Goal: Task Accomplishment & Management: Manage account settings

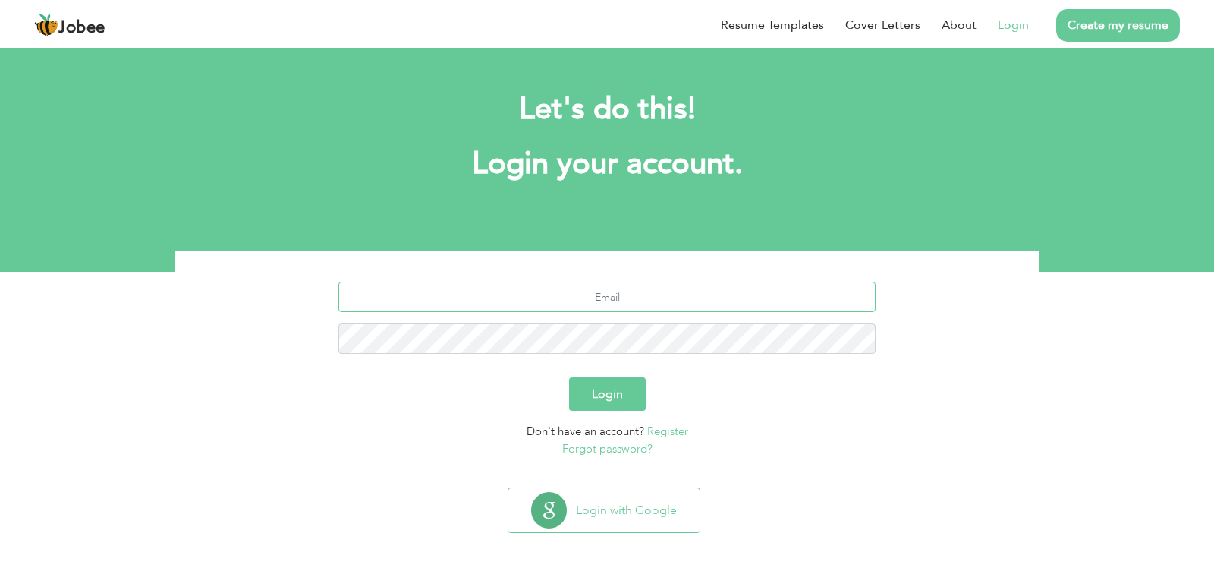
click at [700, 297] on input "text" at bounding box center [607, 297] width 538 height 30
type input "[EMAIL_ADDRESS][DOMAIN_NAME]"
click at [628, 402] on button "Login" at bounding box center [607, 393] width 77 height 33
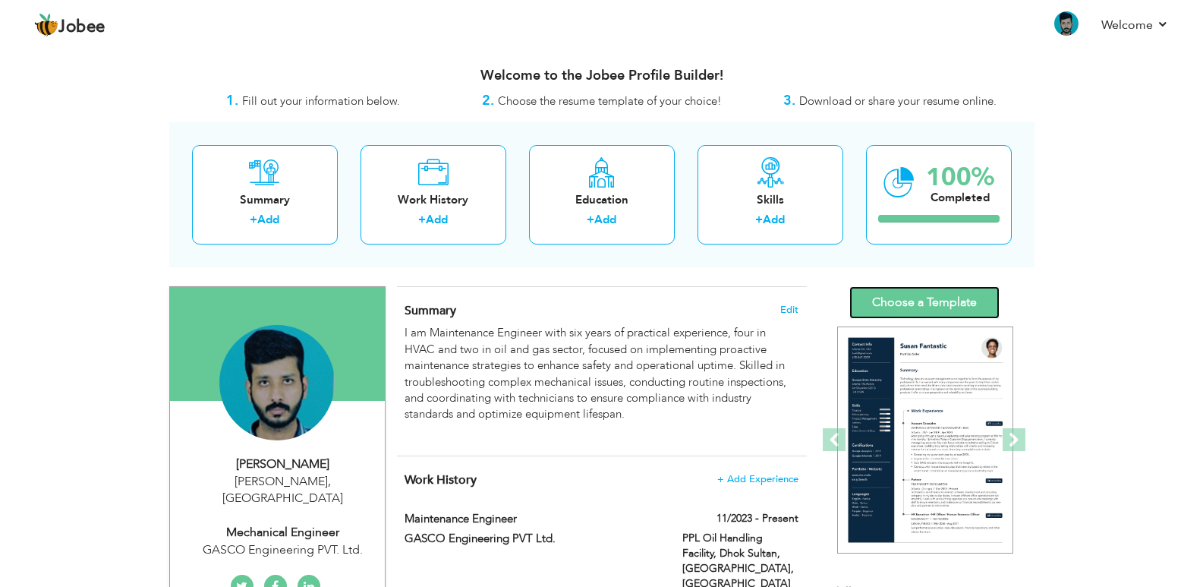
click at [911, 295] on link "Choose a Template" at bounding box center [924, 302] width 150 height 33
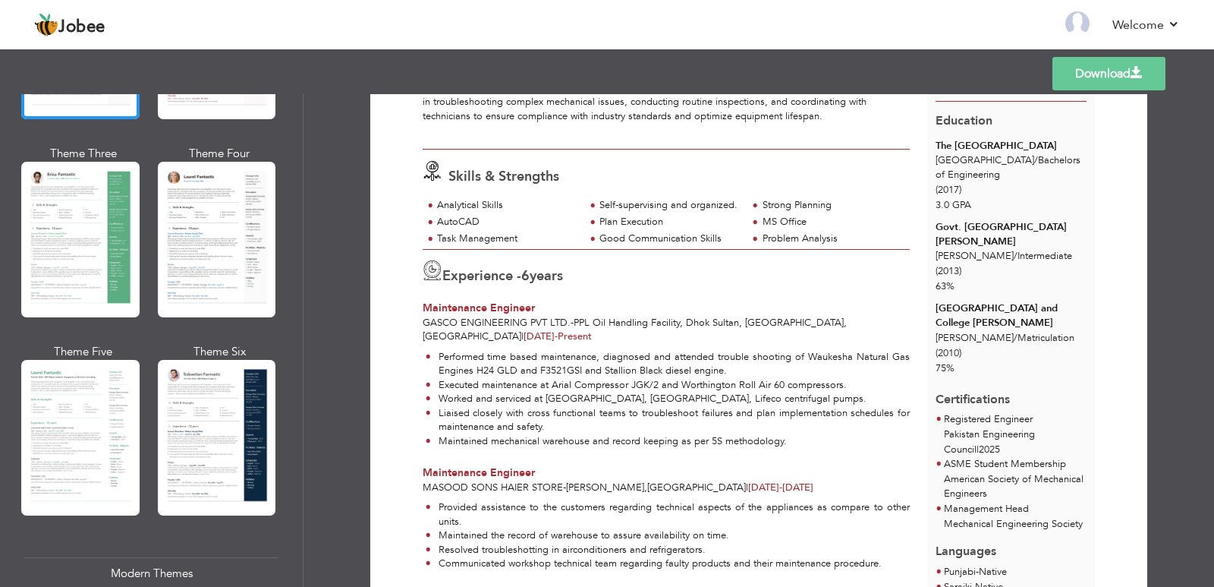
scroll to position [243, 0]
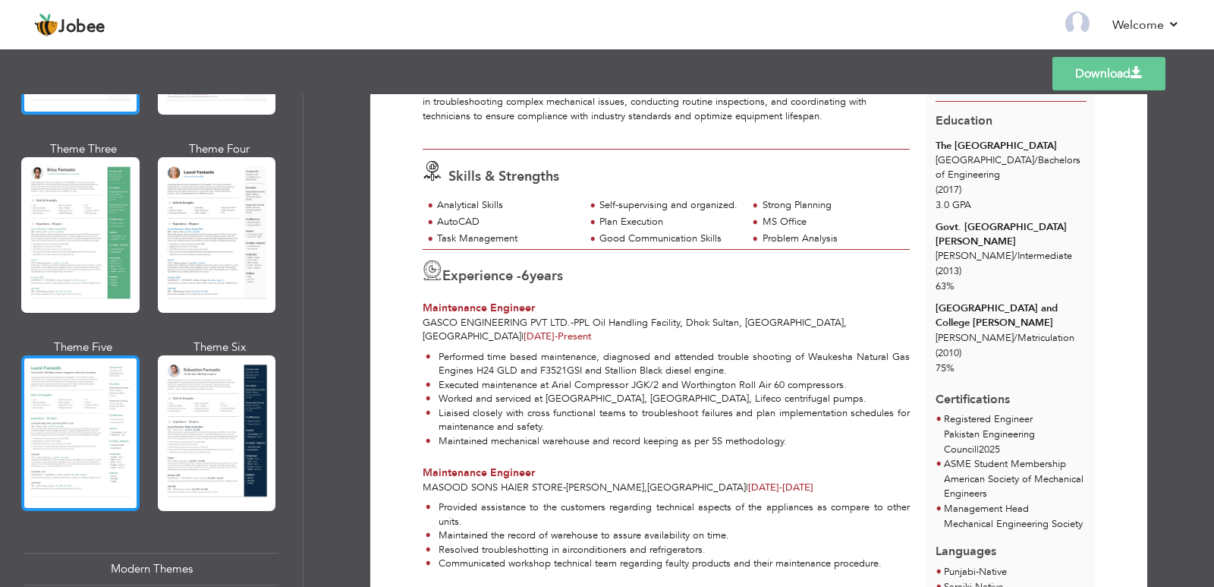
click at [79, 373] on div at bounding box center [80, 433] width 118 height 156
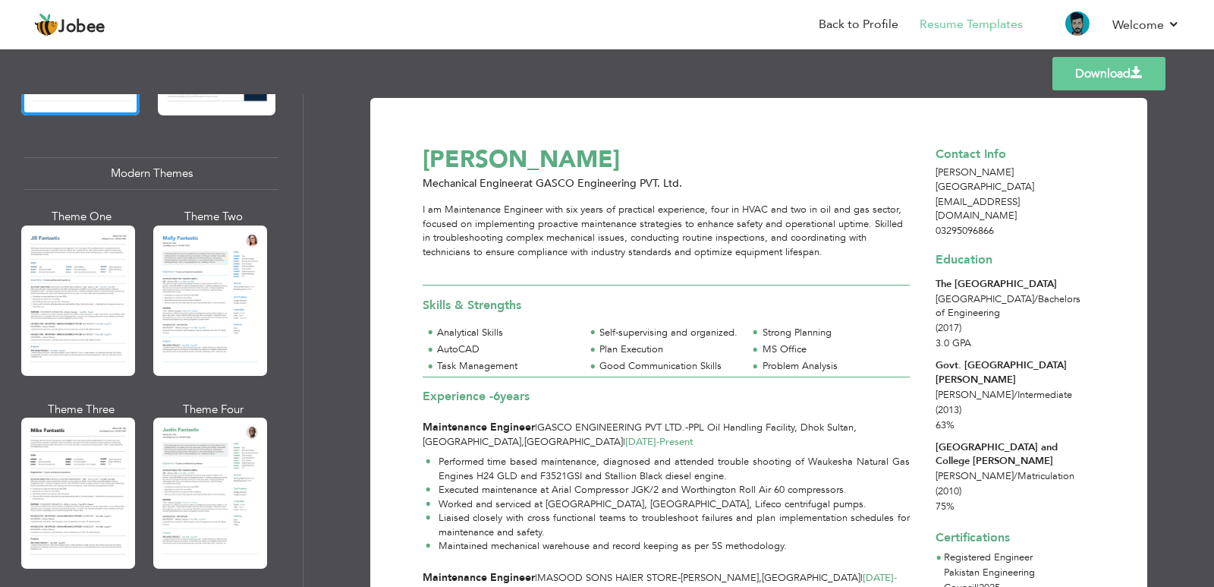
scroll to position [653, 0]
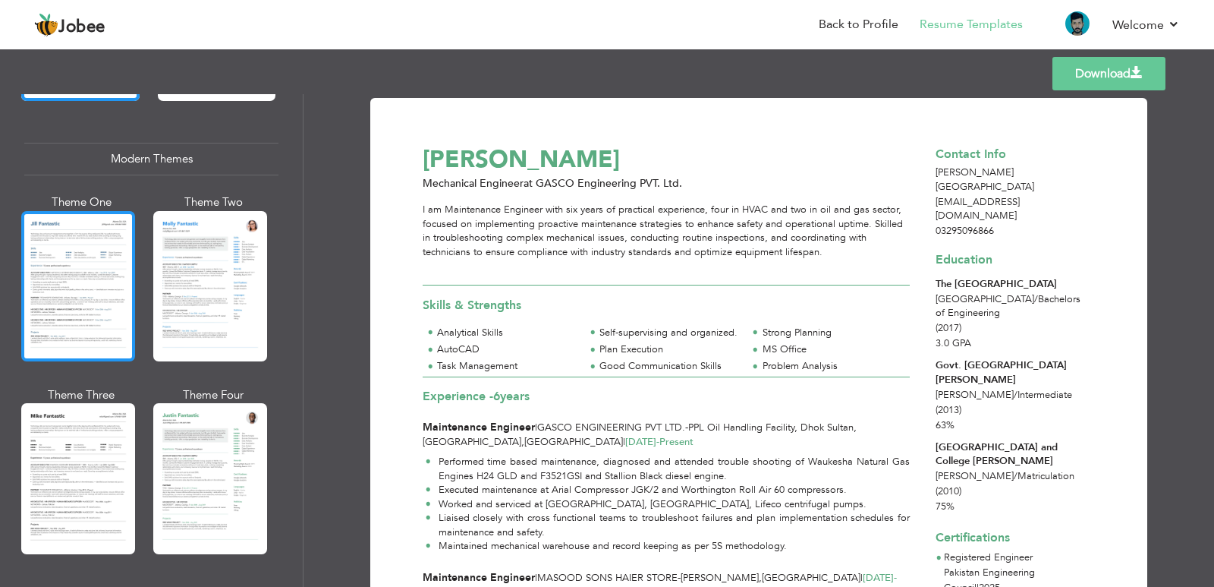
click at [54, 275] on div at bounding box center [78, 286] width 114 height 150
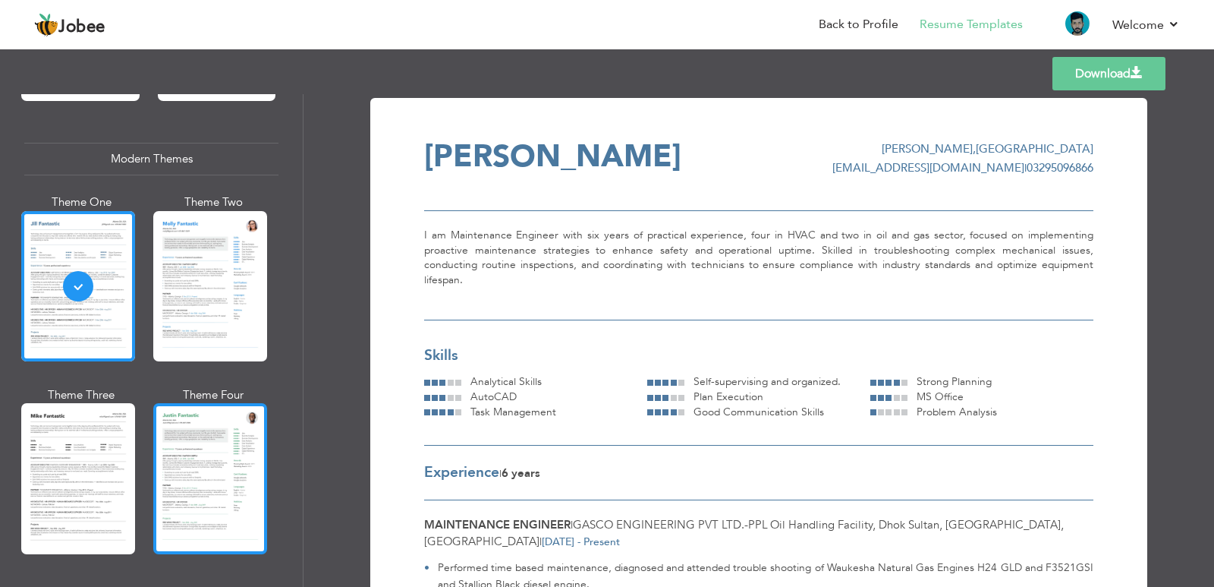
click at [202, 443] on div at bounding box center [210, 478] width 114 height 150
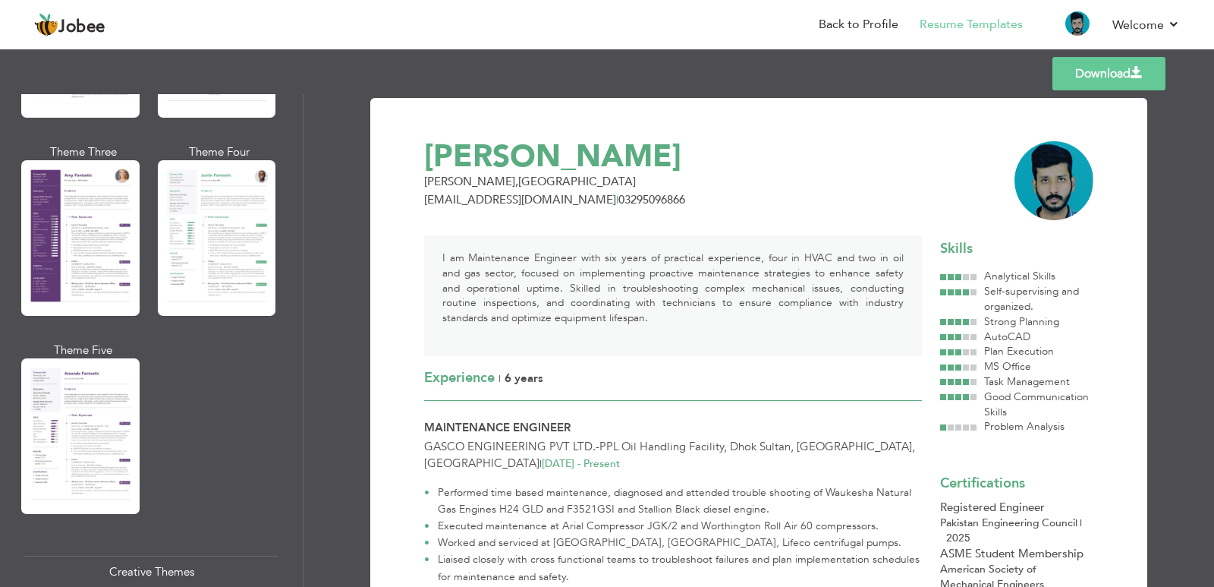
scroll to position [1363, 0]
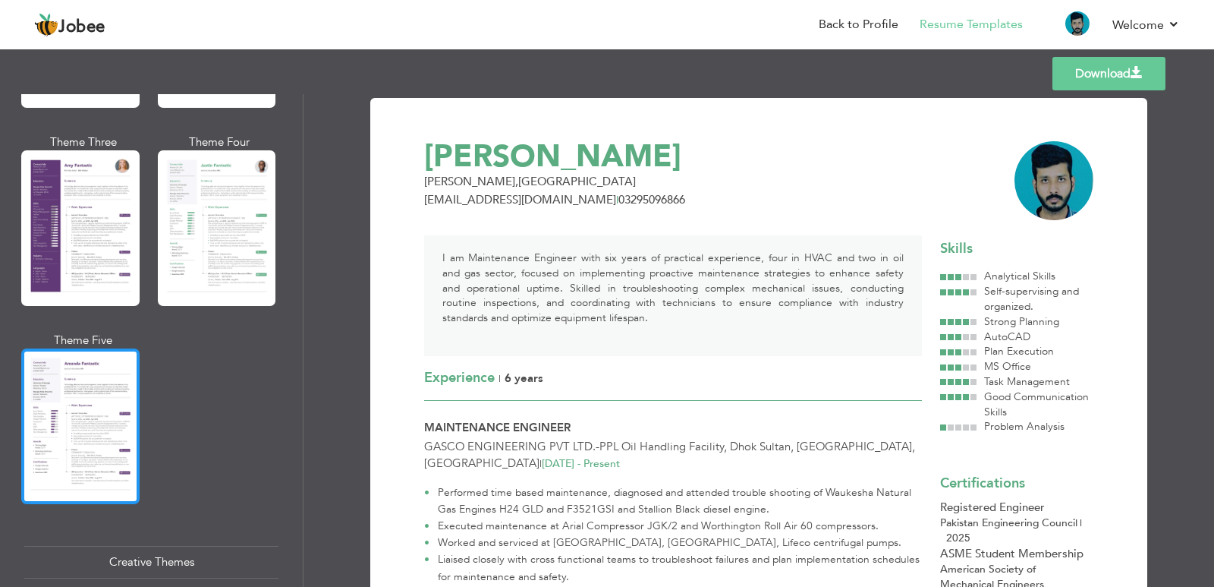
click at [121, 383] on div at bounding box center [80, 426] width 118 height 156
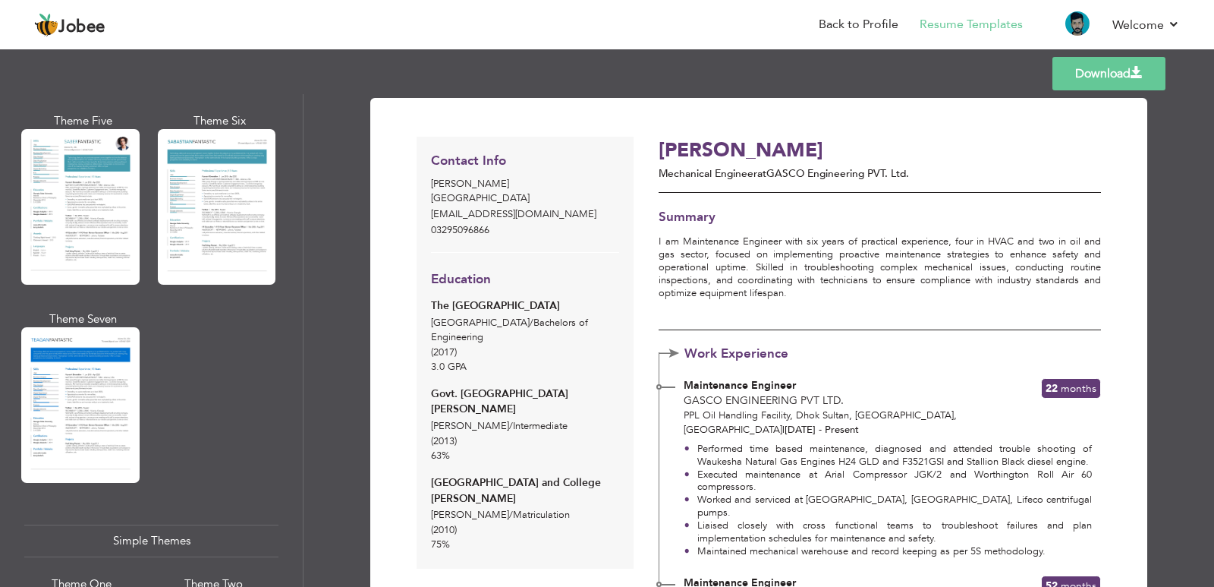
scroll to position [2254, 0]
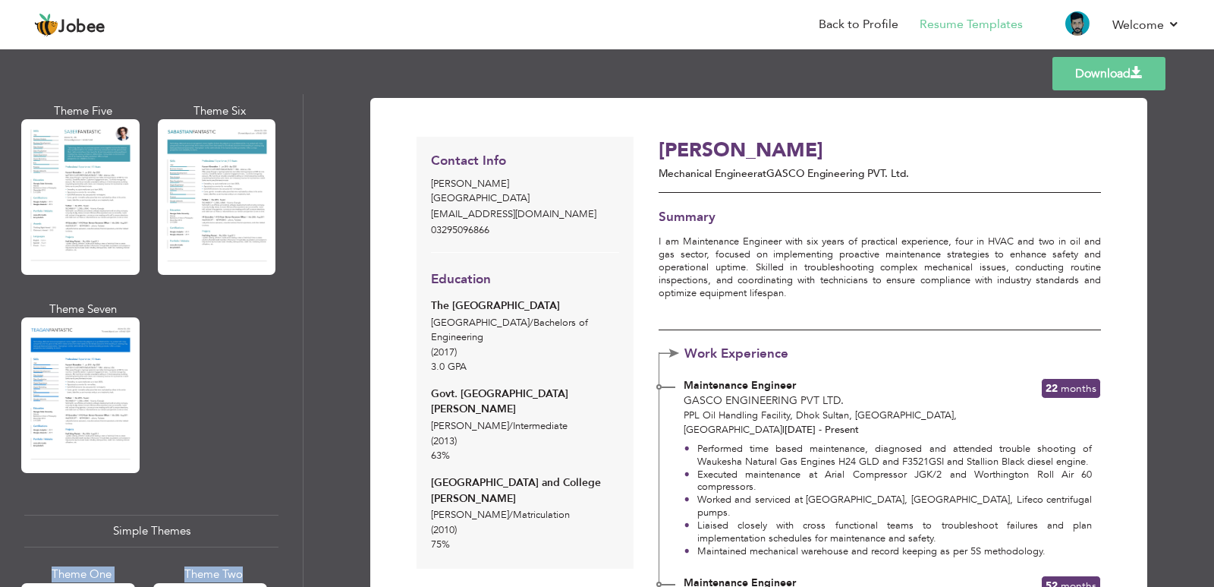
drag, startPoint x: 297, startPoint y: 498, endPoint x: 295, endPoint y: 526, distance: 28.1
click at [295, 526] on div "Professional Themes Theme One Theme Two Theme Three Theme Six" at bounding box center [151, 340] width 303 height 493
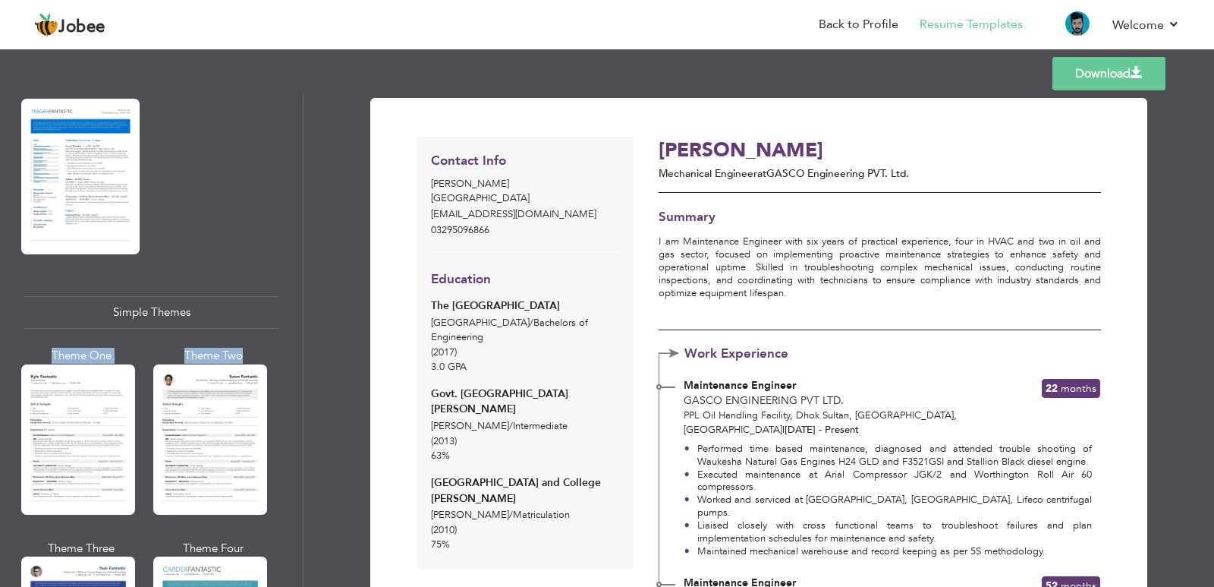
scroll to position [2501, 0]
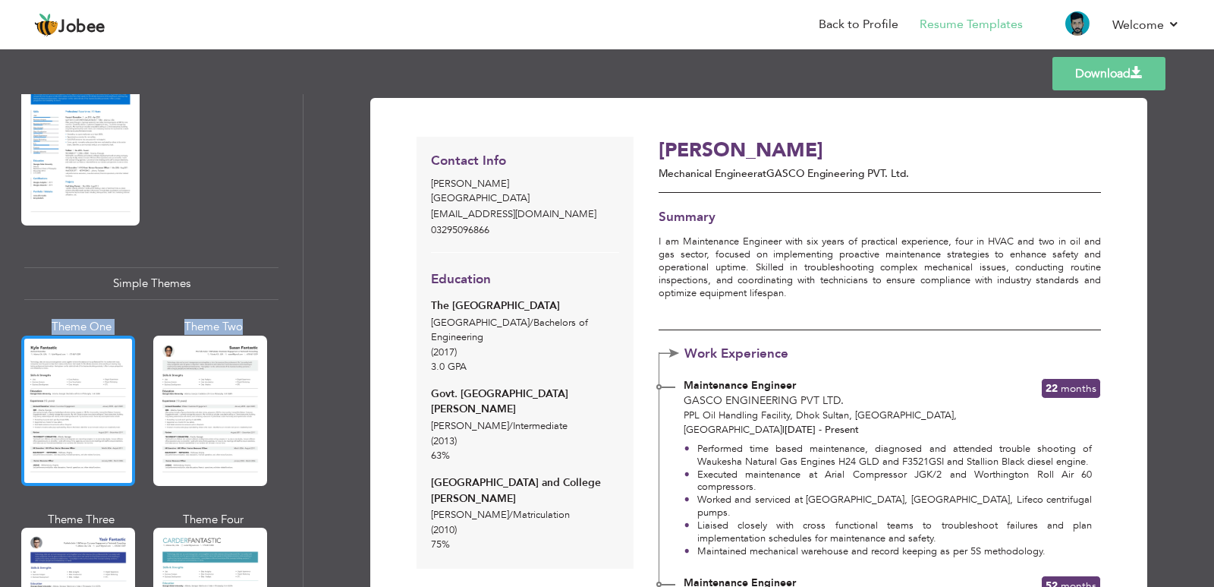
click at [66, 408] on div at bounding box center [78, 410] width 114 height 150
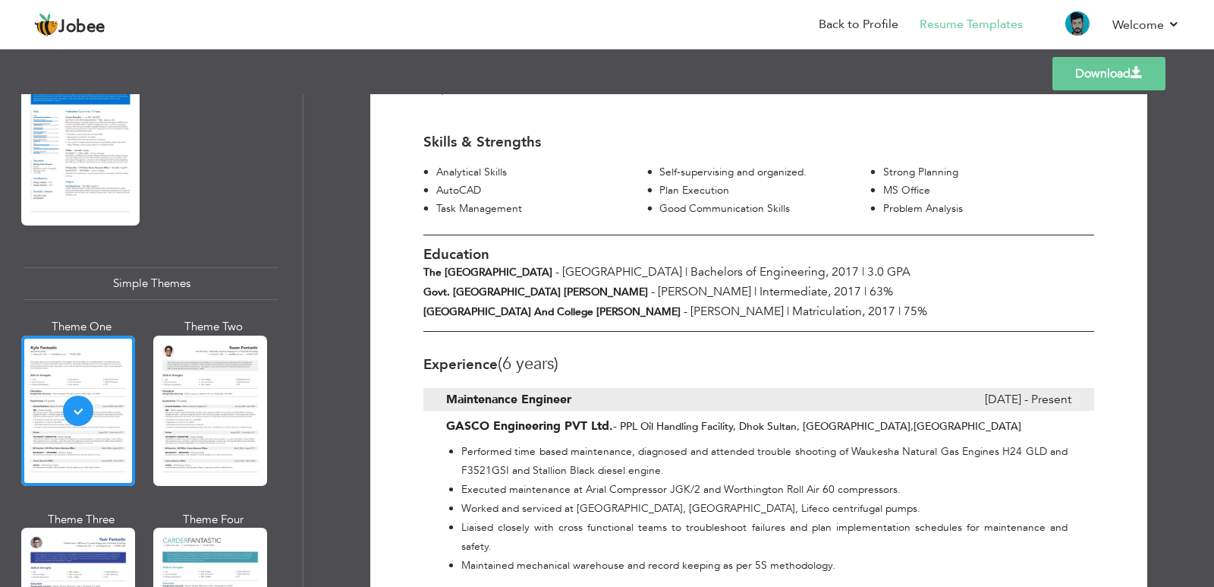
scroll to position [252, 0]
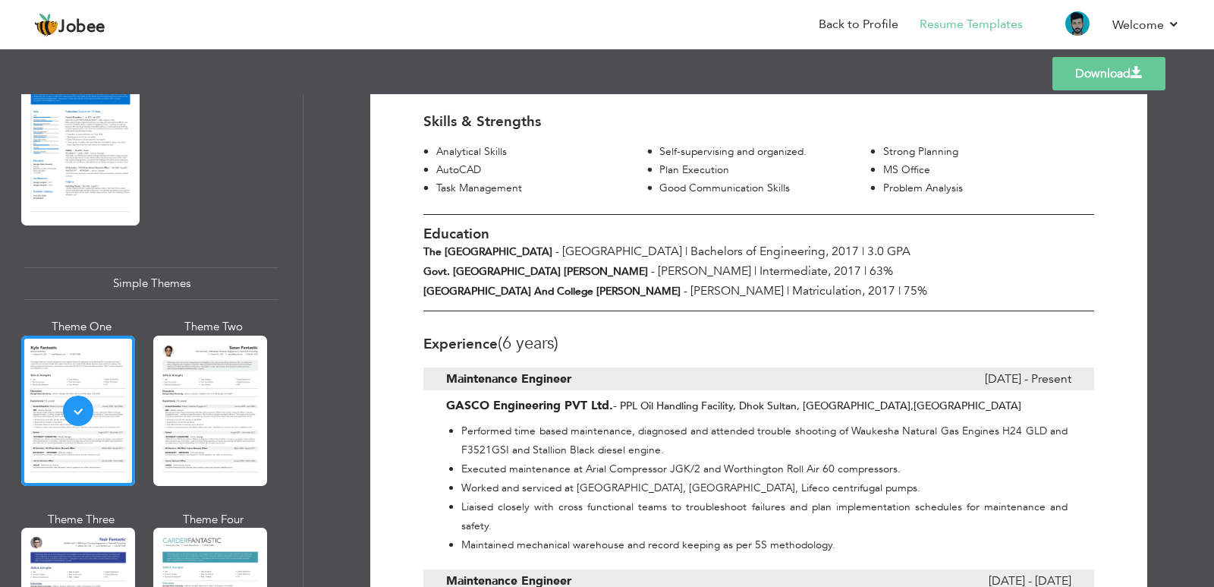
click at [1109, 81] on link "Download" at bounding box center [1109, 73] width 113 height 33
click at [879, 24] on link "Back to Profile" at bounding box center [859, 24] width 80 height 17
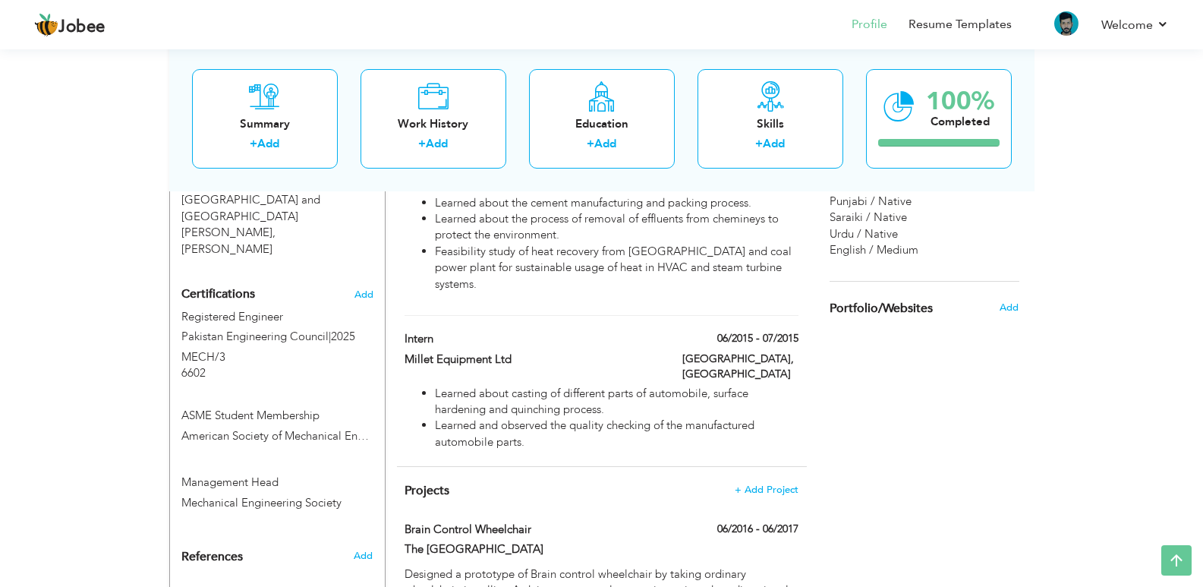
scroll to position [904, 0]
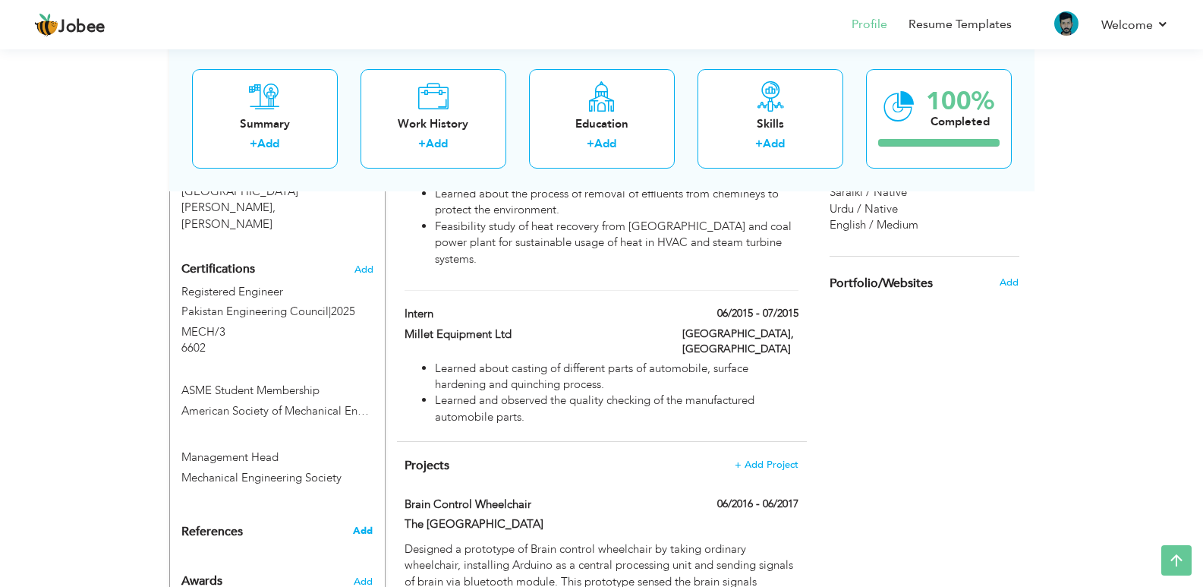
click at [359, 524] on span "Add" at bounding box center [363, 531] width 20 height 14
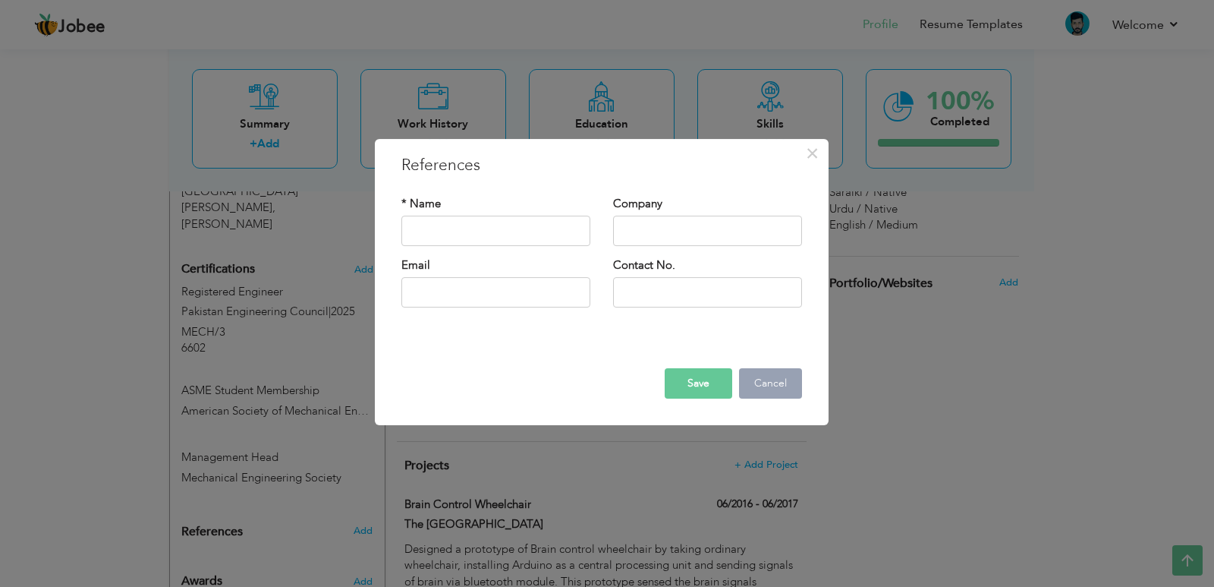
click at [756, 388] on button "Cancel" at bounding box center [770, 383] width 63 height 30
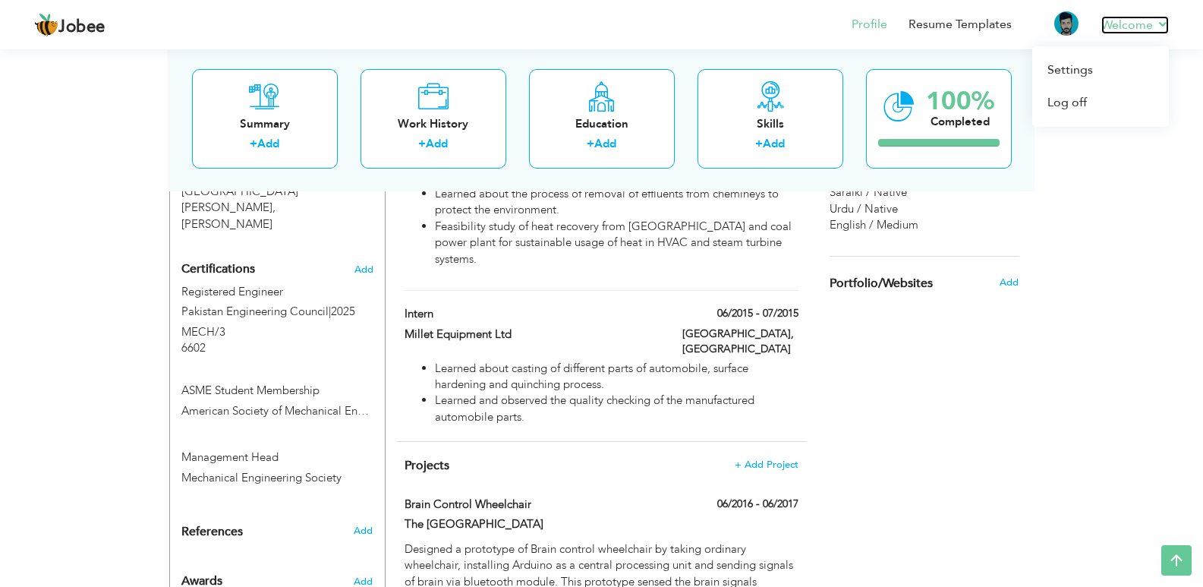
click at [1154, 27] on link "Welcome" at bounding box center [1135, 25] width 68 height 18
click at [1114, 105] on link "Log off" at bounding box center [1100, 103] width 137 height 33
